Goal: Information Seeking & Learning: Learn about a topic

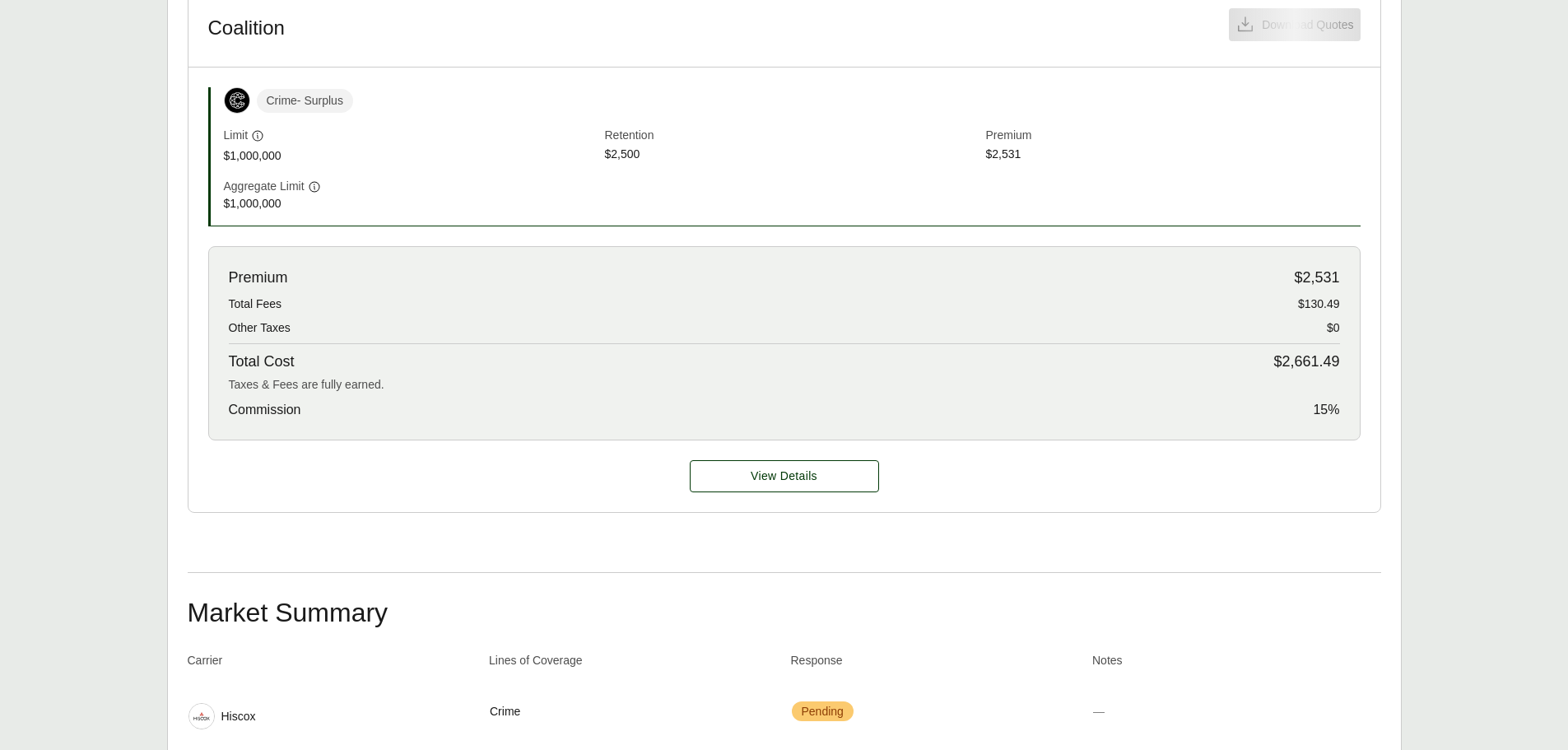
scroll to position [576, 0]
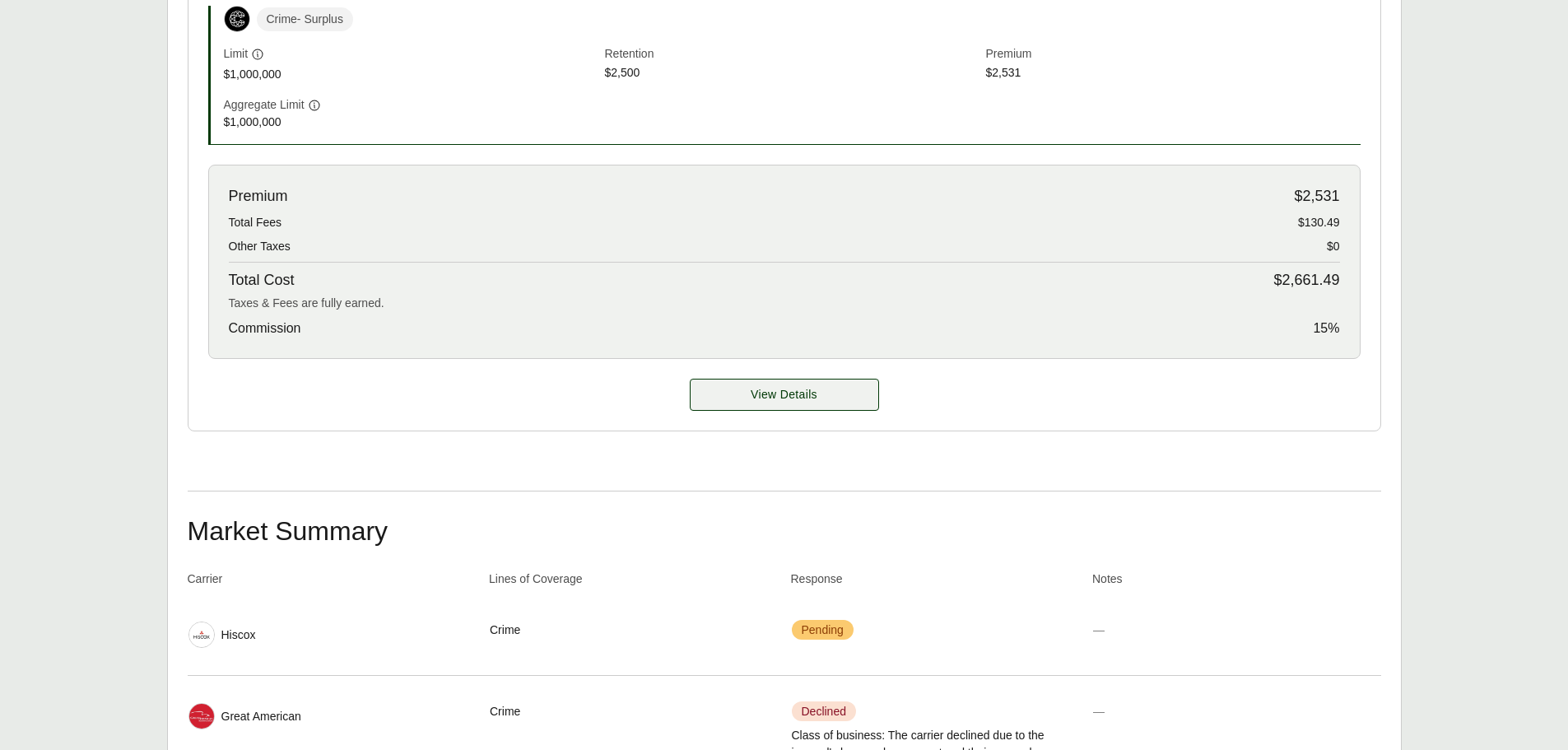
click at [786, 395] on span "View Details" at bounding box center [784, 394] width 67 height 18
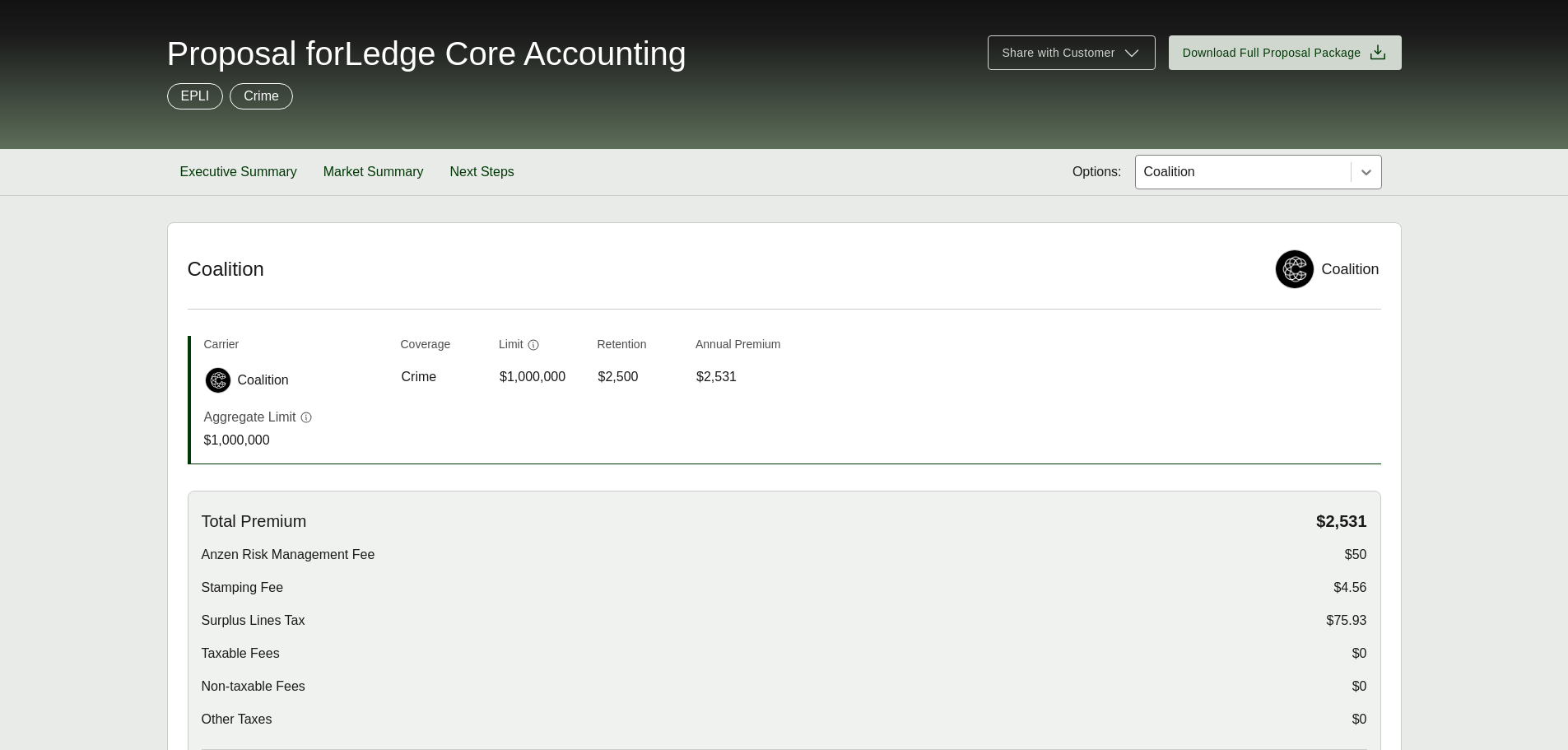
scroll to position [83, 0]
click at [281, 174] on button "Executive Summary" at bounding box center [239, 172] width 143 height 46
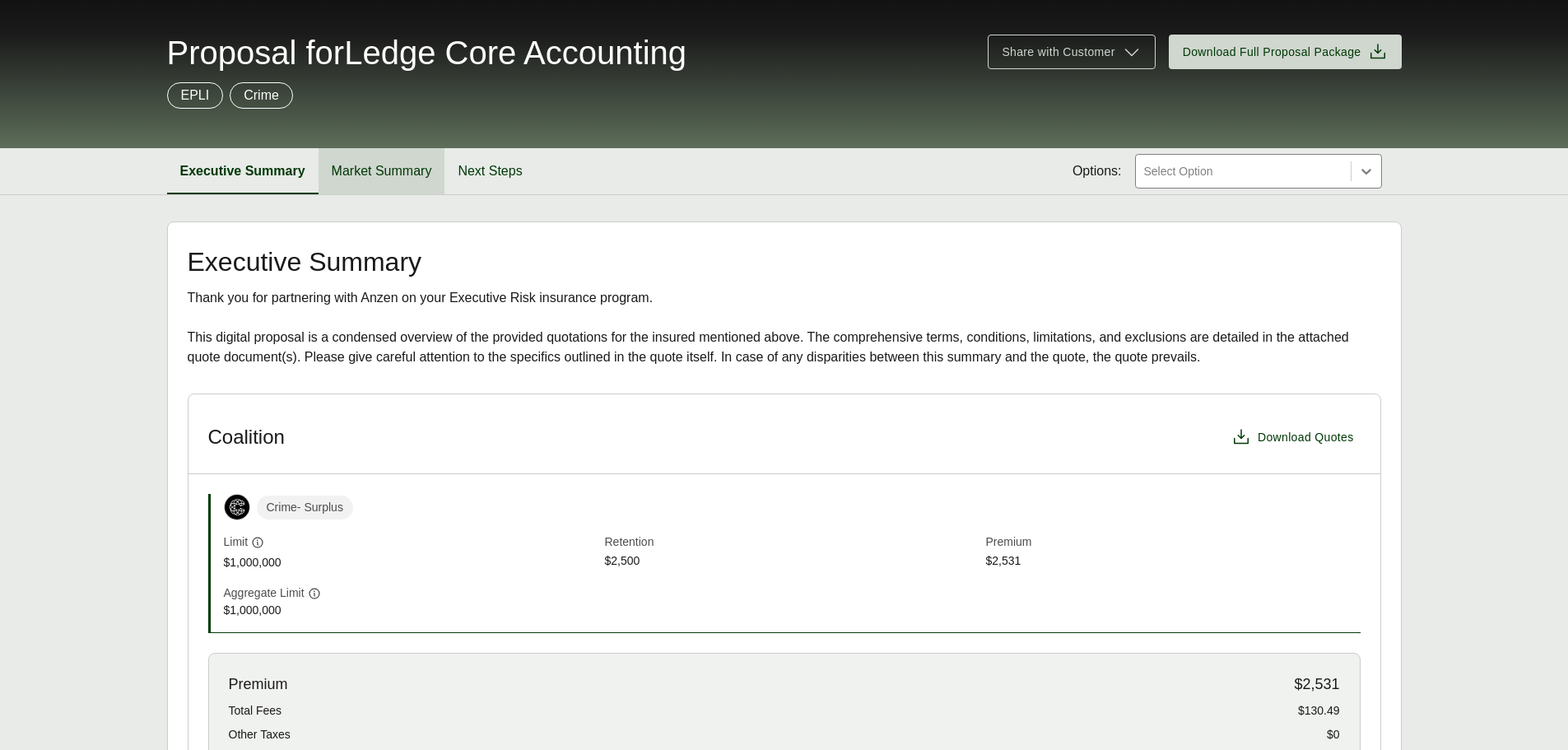
click at [377, 173] on button "Market Summary" at bounding box center [382, 172] width 127 height 46
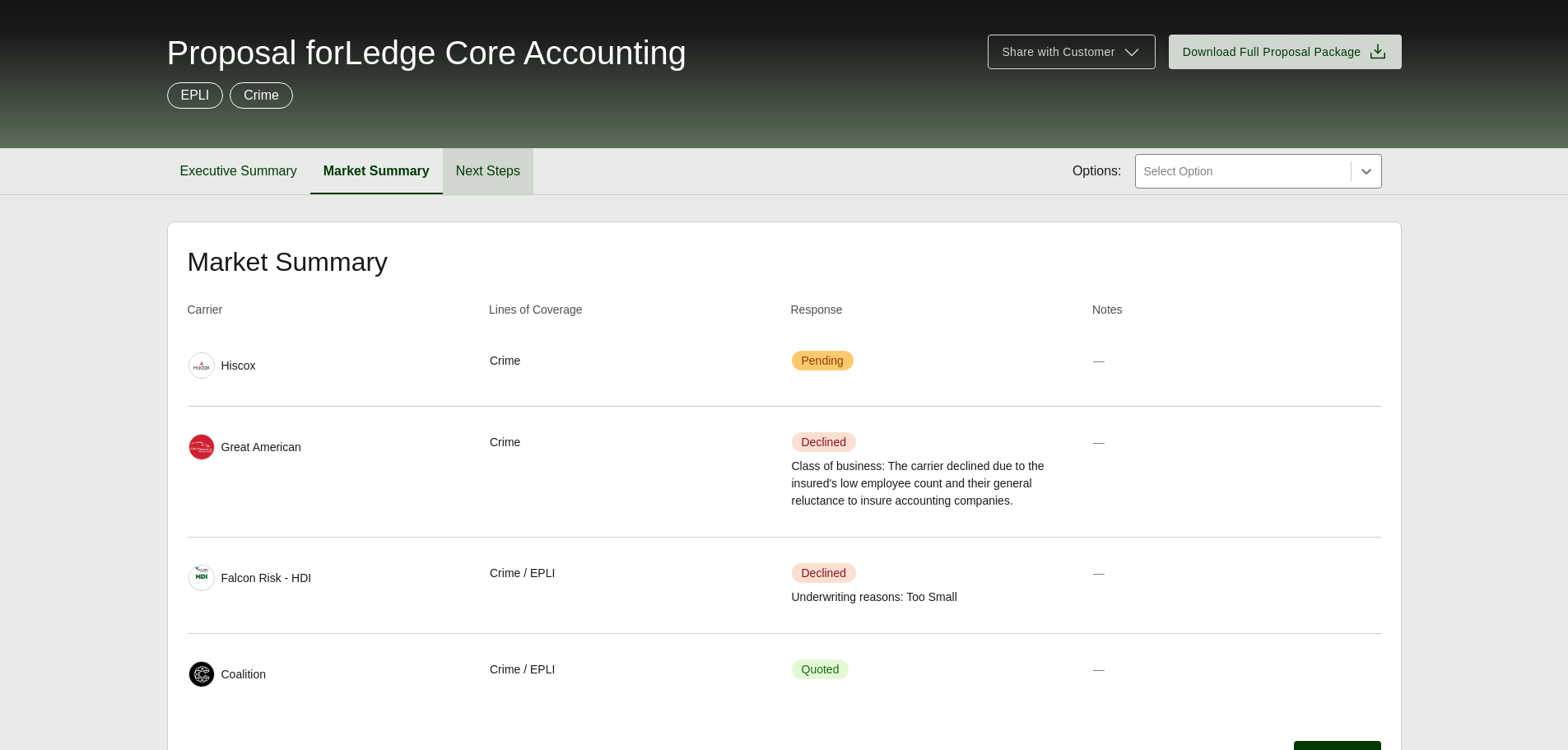
click at [467, 171] on button "Next Steps" at bounding box center [488, 172] width 91 height 46
